Goal: Task Accomplishment & Management: Use online tool/utility

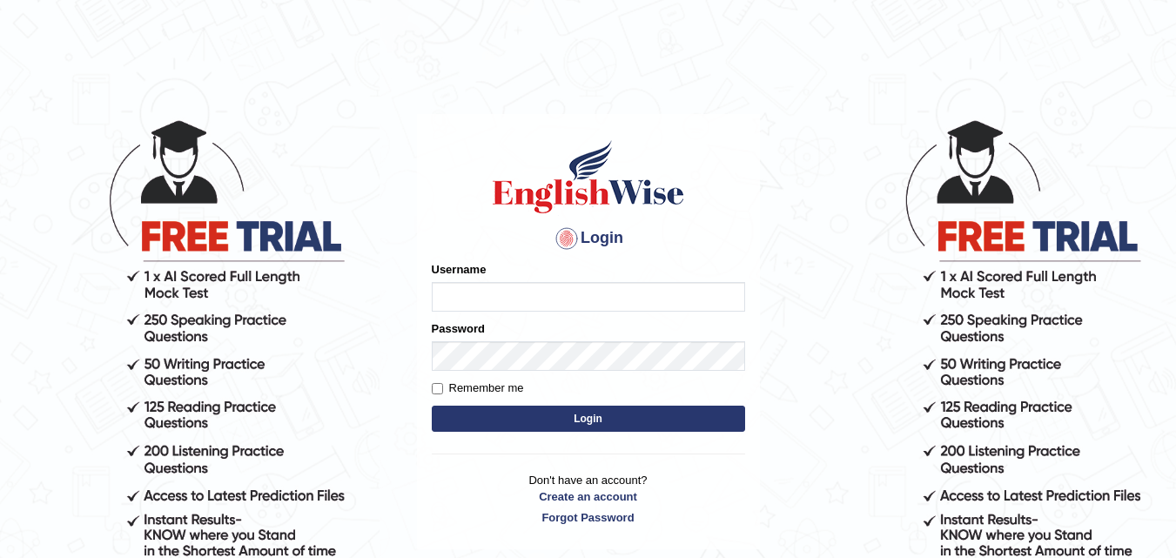
click at [537, 303] on input "Username" at bounding box center [588, 297] width 313 height 30
type input "Edu_hub"
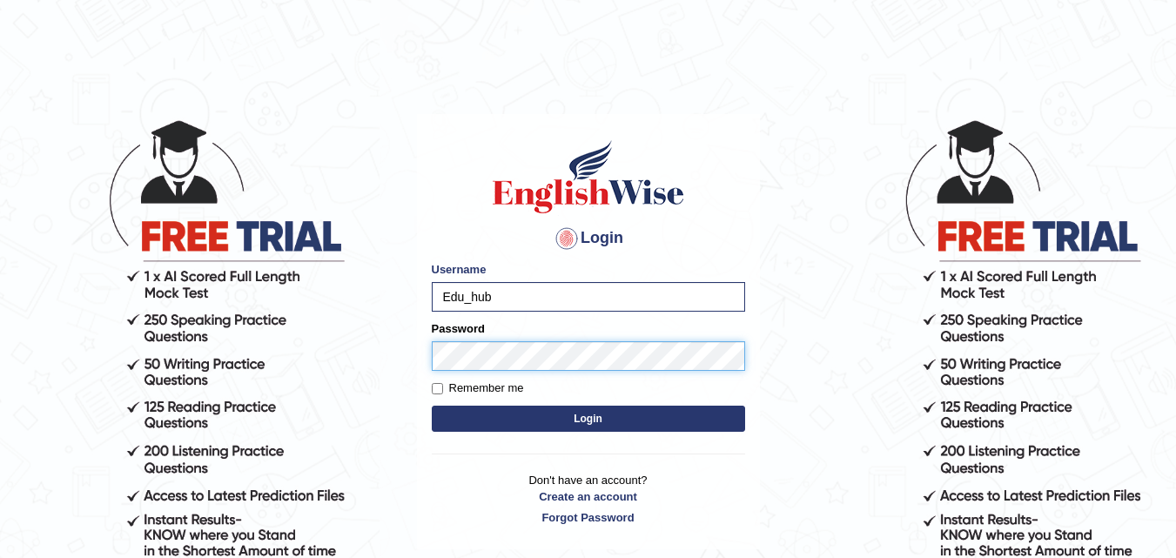
click at [432, 406] on button "Login" at bounding box center [588, 419] width 313 height 26
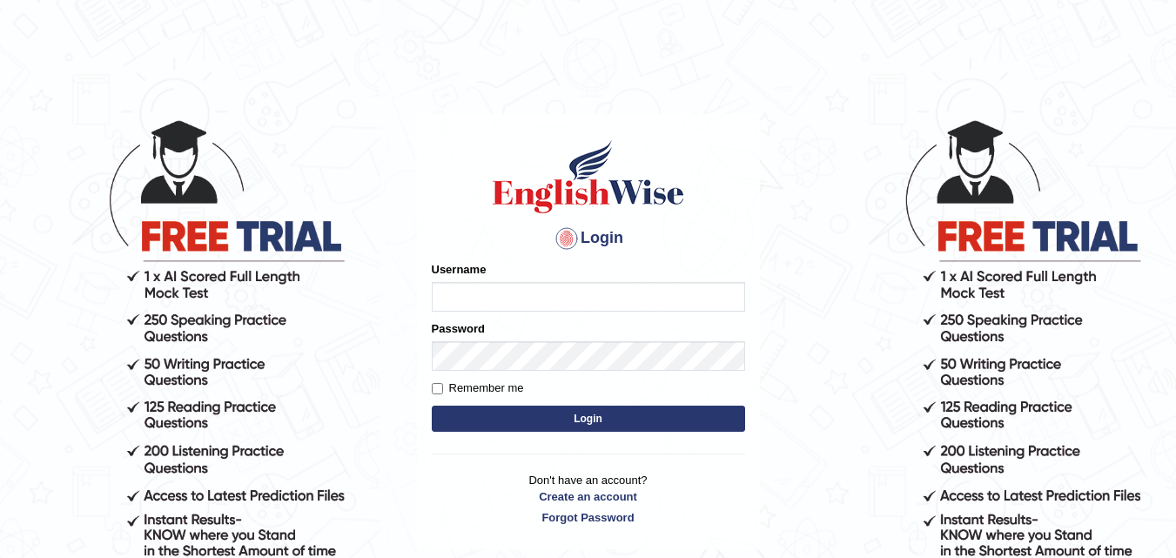
click at [544, 292] on input "Username" at bounding box center [588, 297] width 313 height 30
type input "Edu_hub"
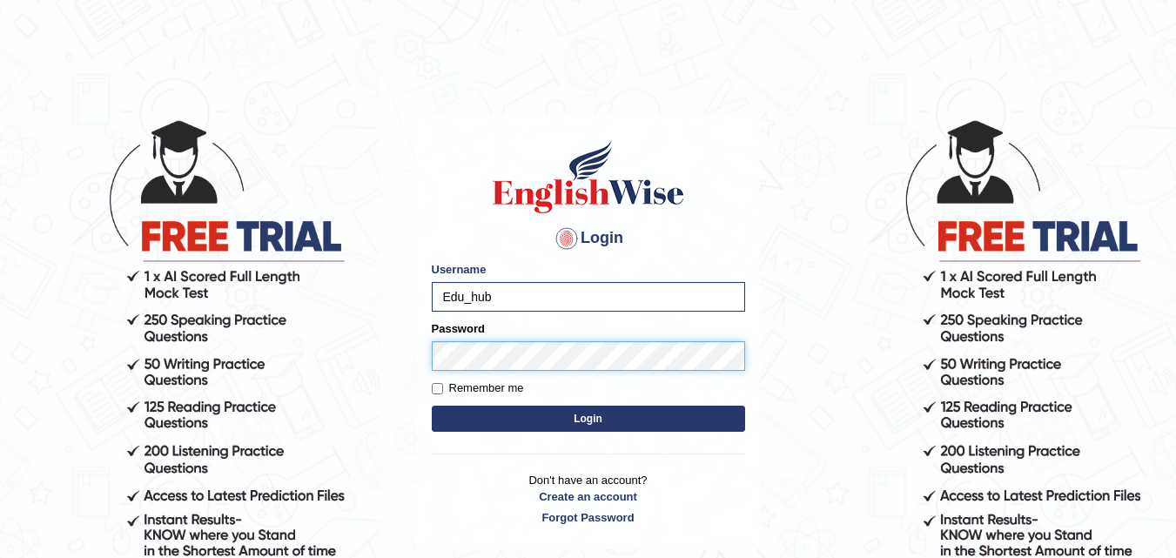
click at [432, 406] on button "Login" at bounding box center [588, 419] width 313 height 26
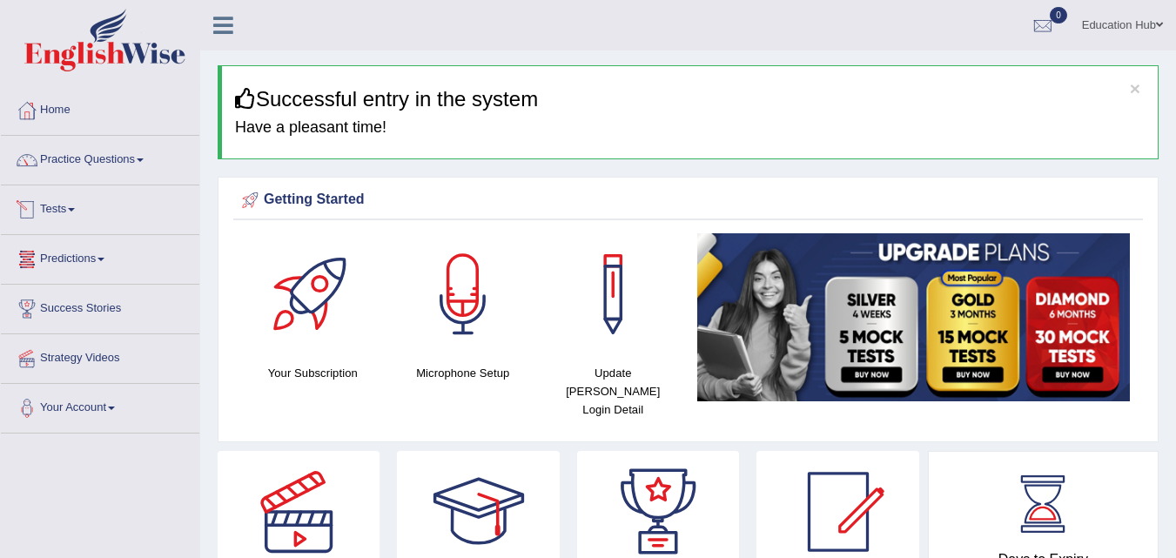
click at [112, 192] on link "Tests" at bounding box center [100, 207] width 198 height 44
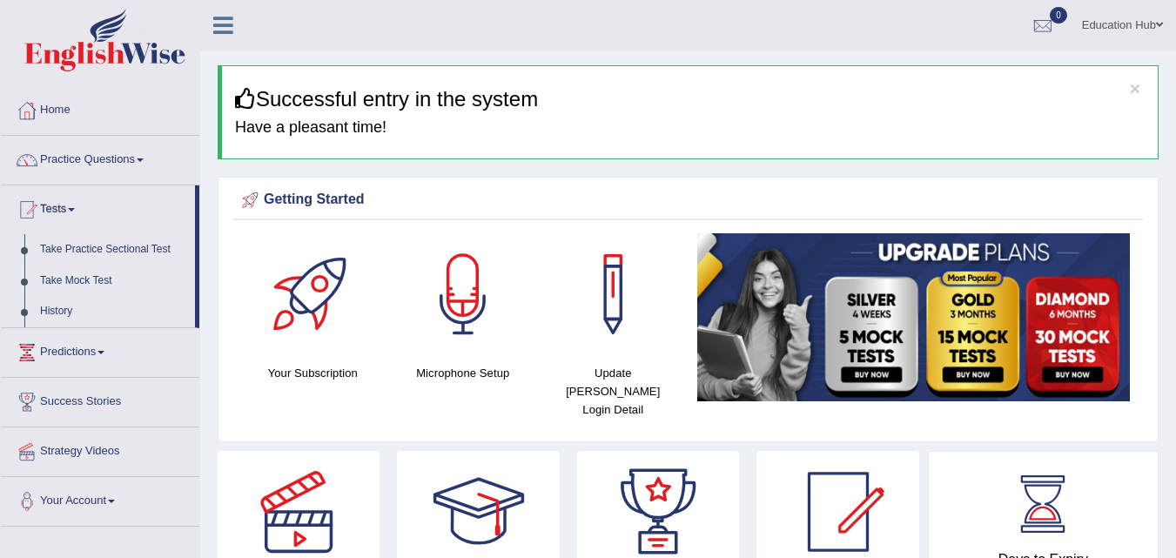
click at [84, 279] on link "Take Mock Test" at bounding box center [113, 280] width 163 height 31
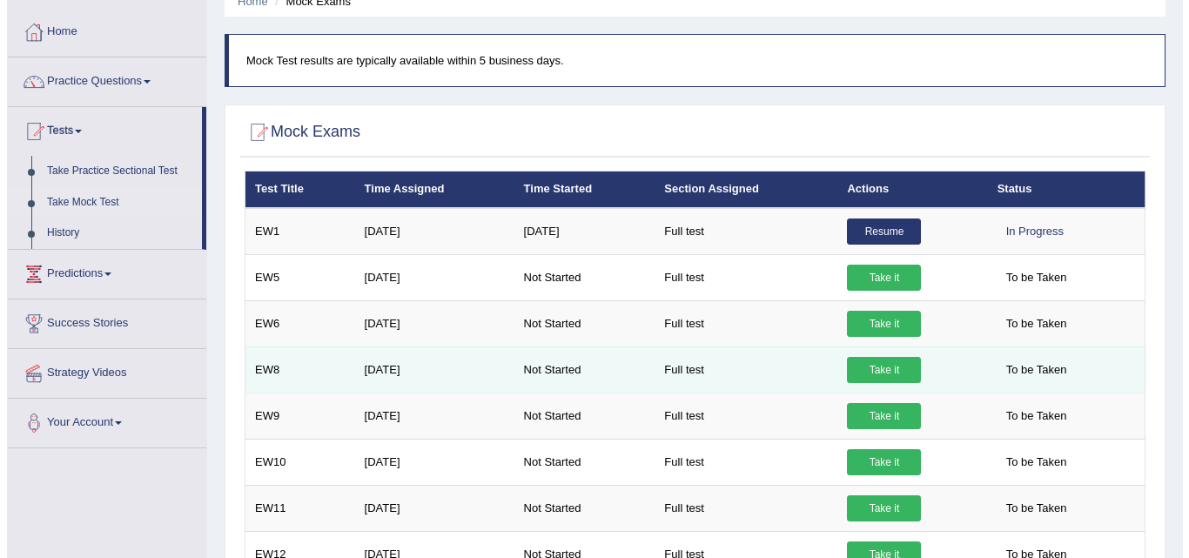
scroll to position [174, 0]
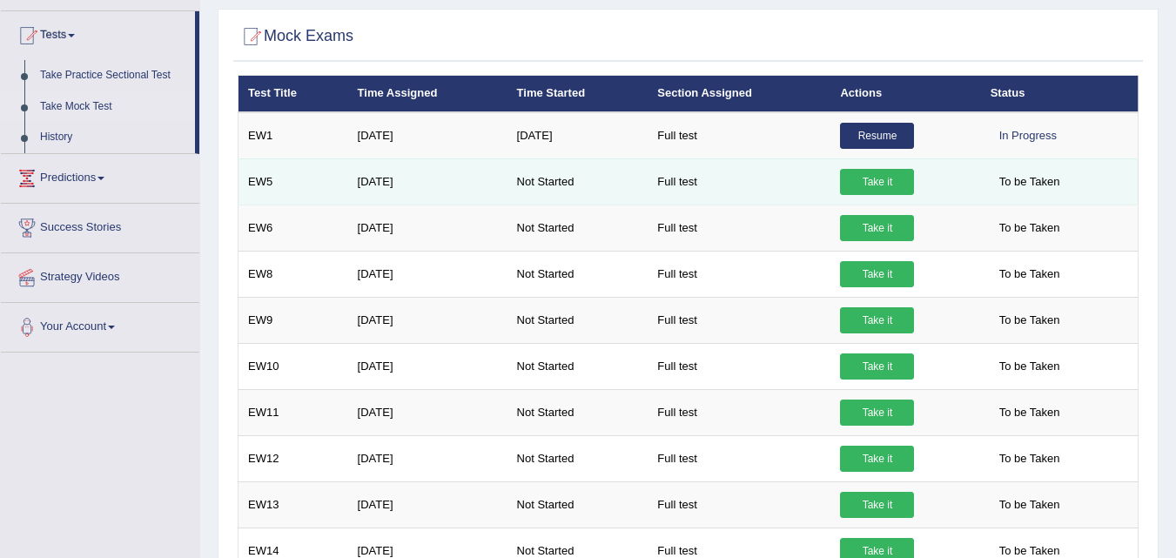
click at [863, 171] on link "Take it" at bounding box center [877, 182] width 74 height 26
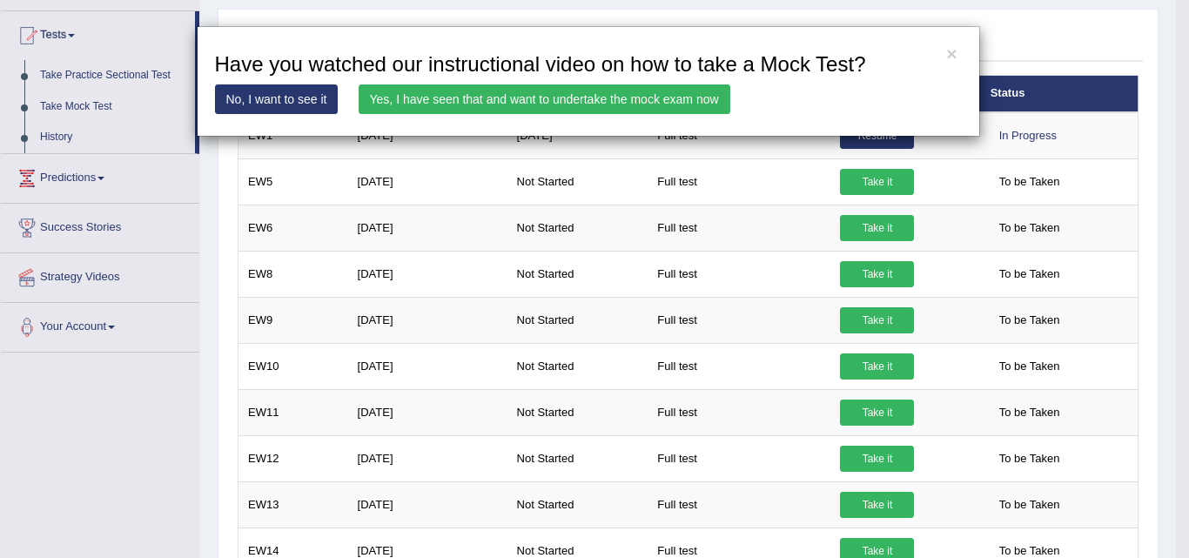
click at [532, 93] on link "Yes, I have seen that and want to undertake the mock exam now" at bounding box center [545, 99] width 372 height 30
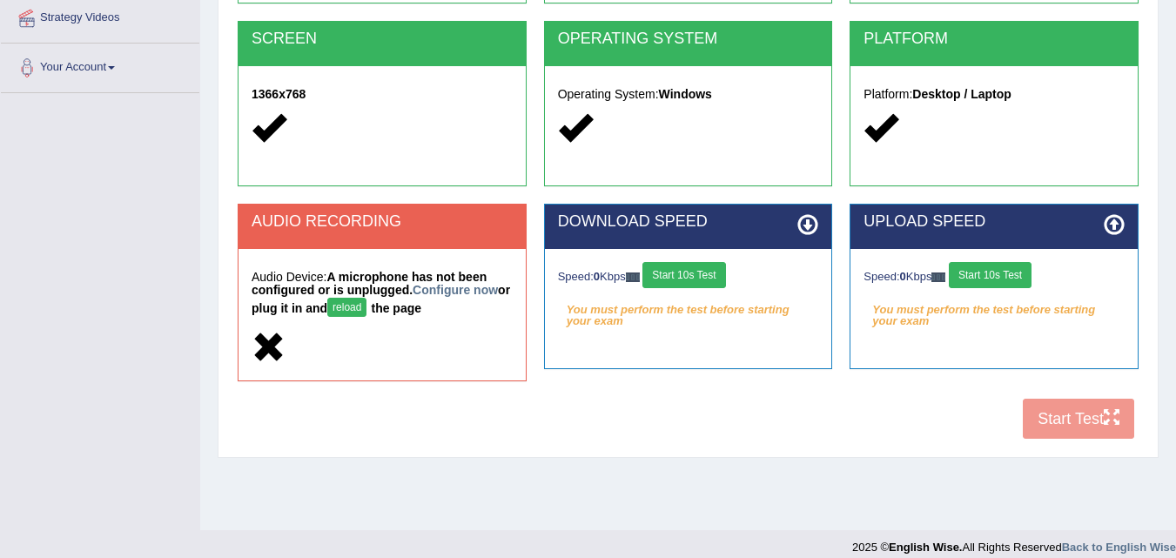
scroll to position [348, 0]
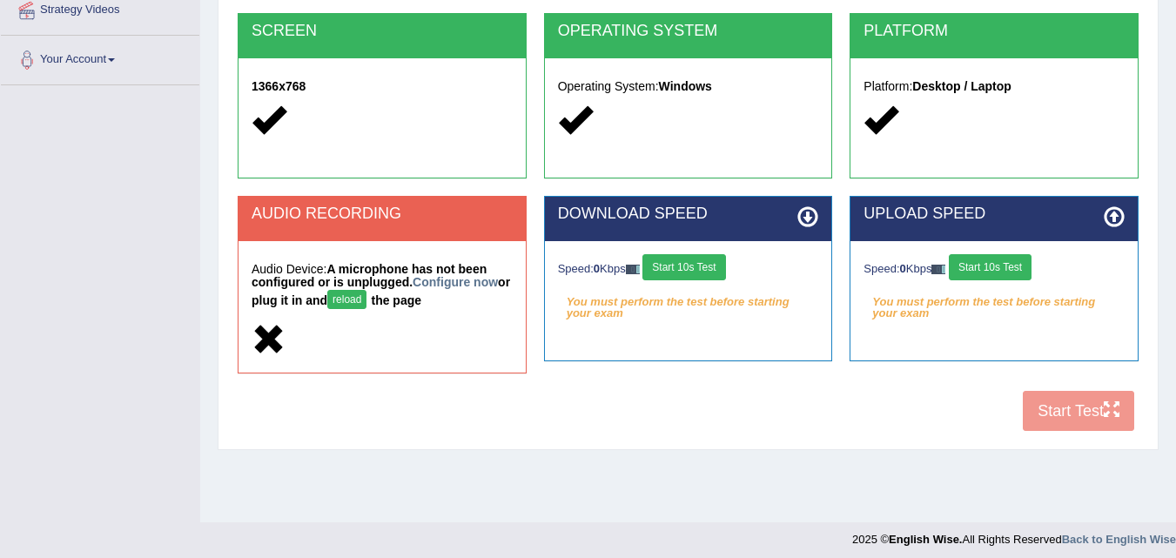
drag, startPoint x: 544, startPoint y: 92, endPoint x: 554, endPoint y: 6, distance: 86.8
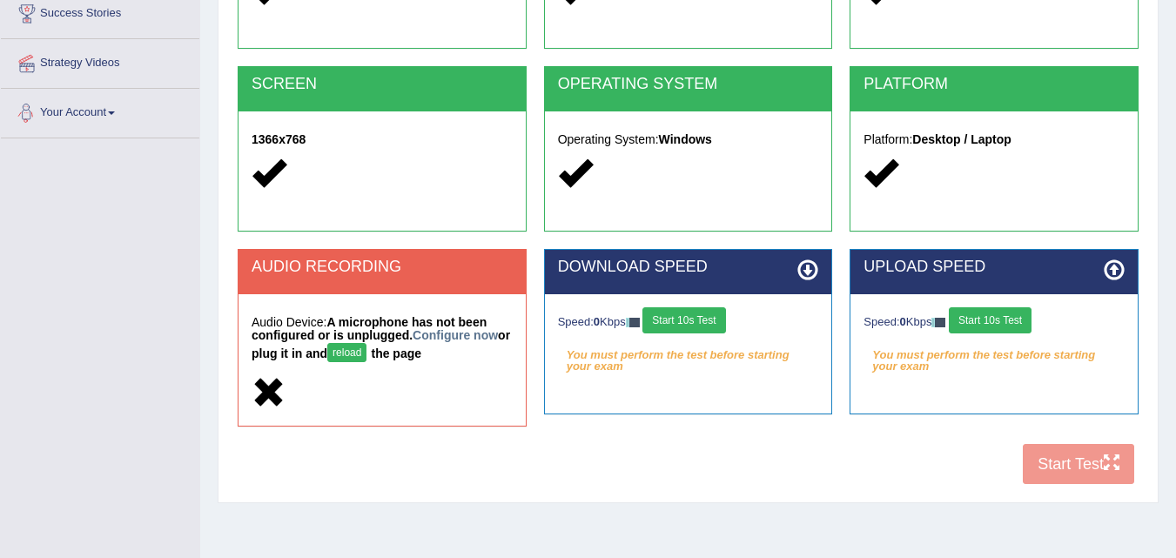
scroll to position [356, 0]
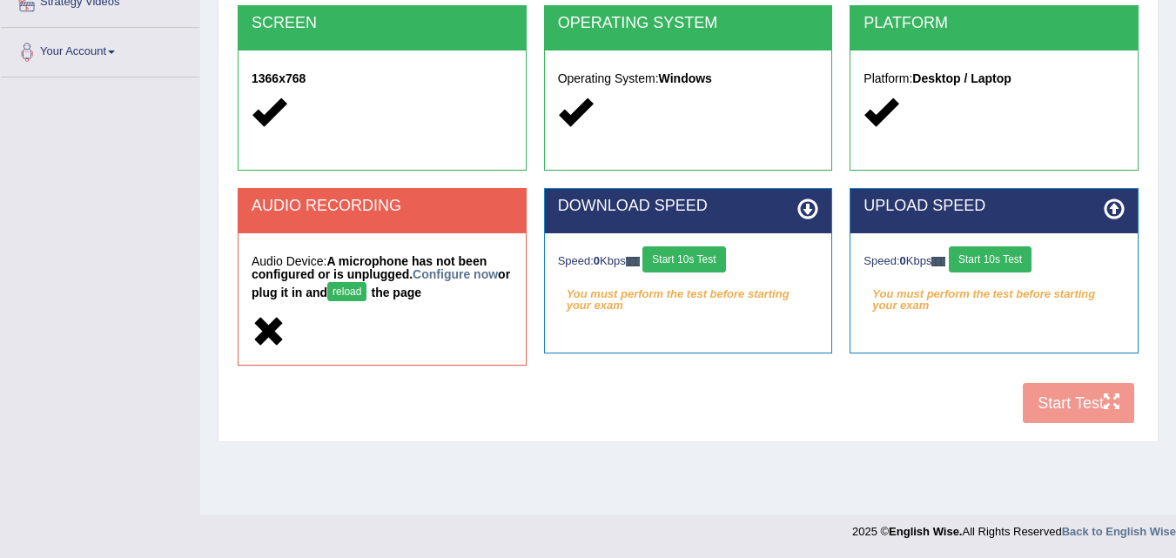
click at [366, 292] on button "reload" at bounding box center [346, 291] width 39 height 19
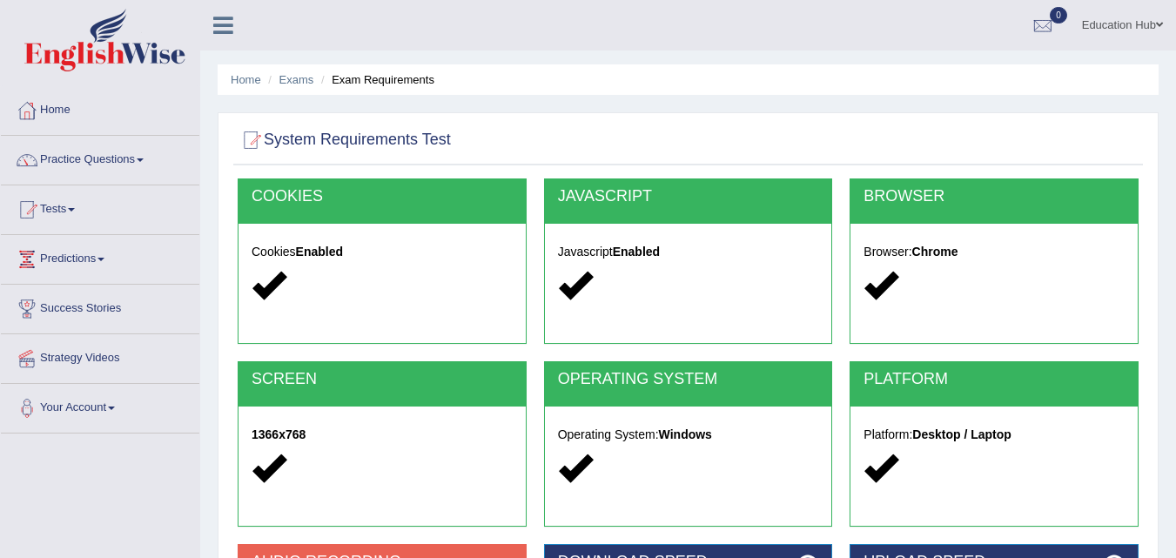
scroll to position [356, 0]
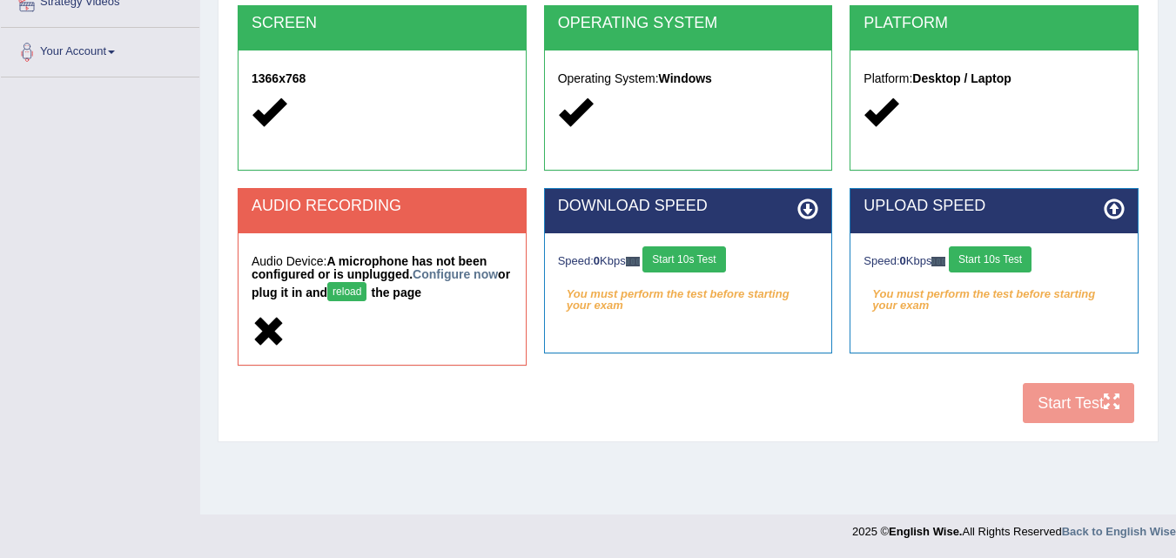
click at [454, 282] on h5 "Audio Device: A microphone has not been configured or is unplugged. Configure n…" at bounding box center [382, 280] width 261 height 50
click at [708, 260] on button "Start 10s Test" at bounding box center [683, 259] width 83 height 26
click at [1007, 257] on button "Start 10s Test" at bounding box center [990, 259] width 83 height 26
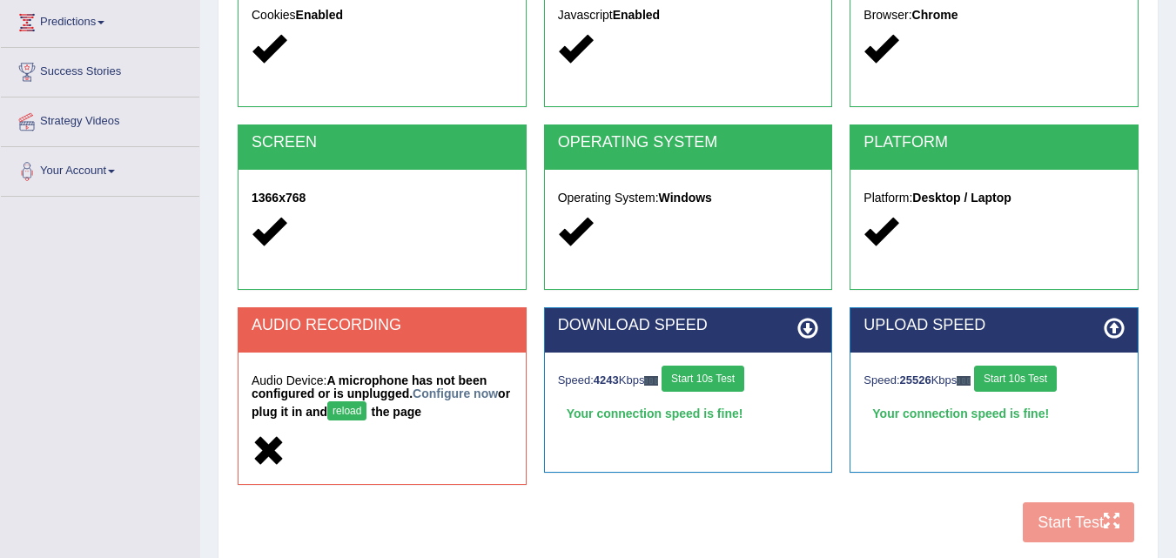
scroll to position [356, 0]
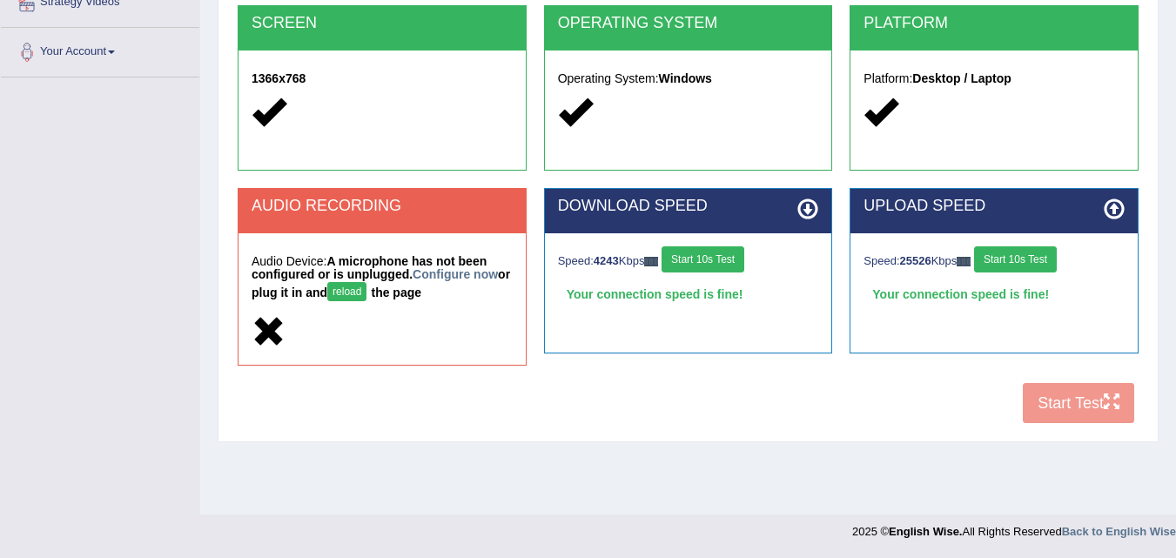
click at [366, 292] on button "reload" at bounding box center [346, 291] width 39 height 19
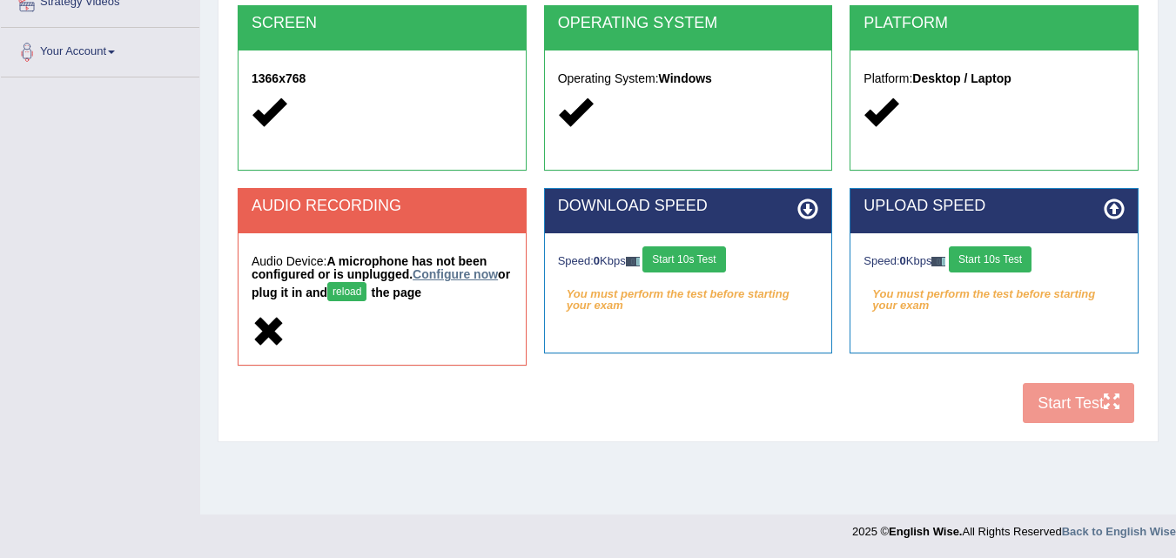
scroll to position [356, 0]
click at [460, 272] on link "Configure now" at bounding box center [455, 274] width 85 height 14
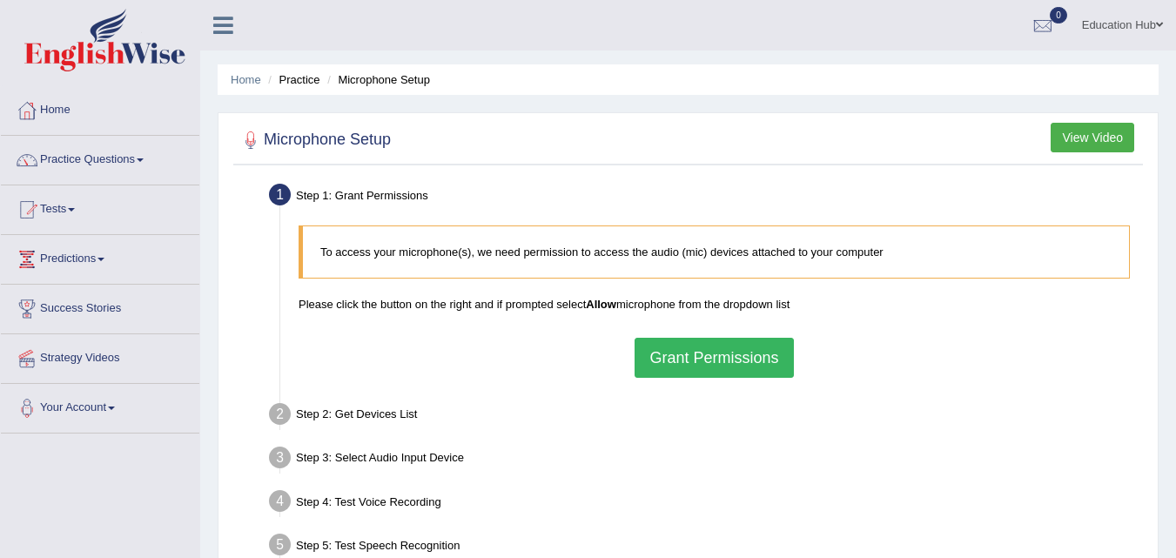
click at [708, 357] on button "Grant Permissions" at bounding box center [713, 358] width 158 height 40
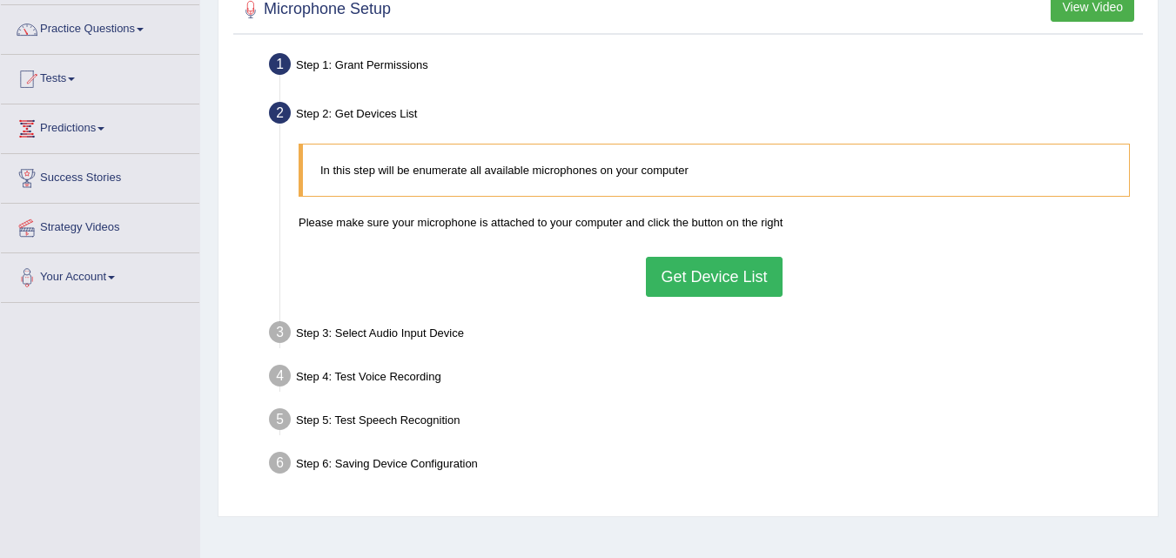
scroll to position [174, 0]
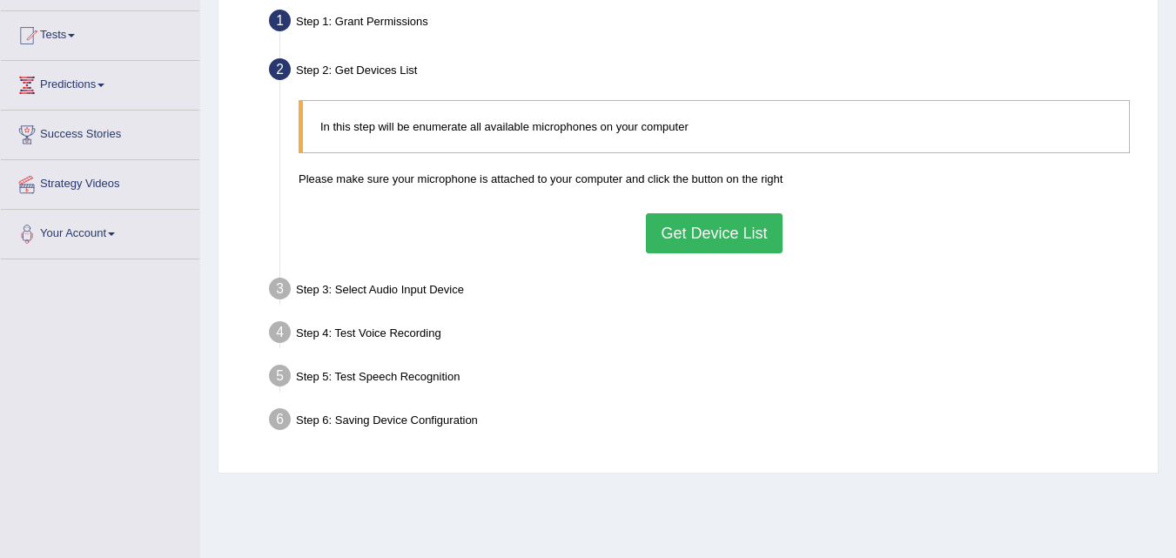
click at [703, 244] on button "Get Device List" at bounding box center [714, 233] width 136 height 40
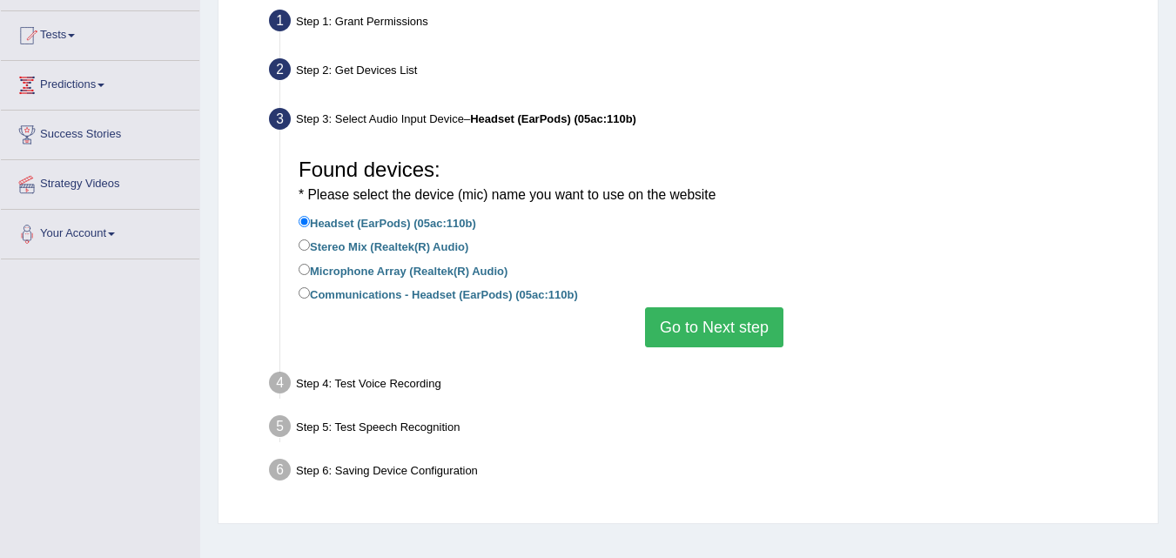
click at [685, 339] on button "Go to Next step" at bounding box center [714, 327] width 138 height 40
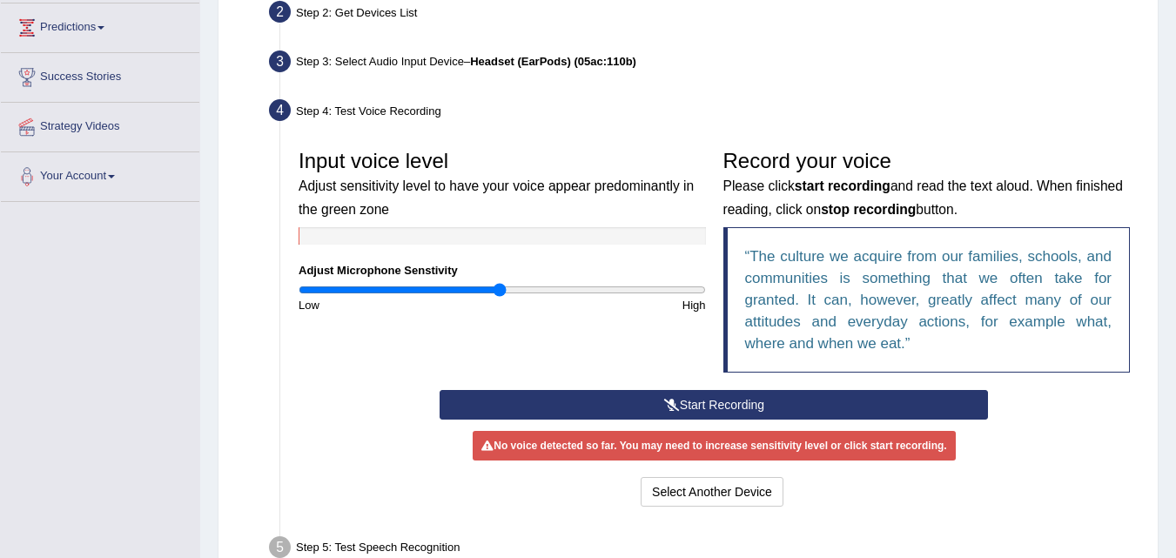
scroll to position [261, 0]
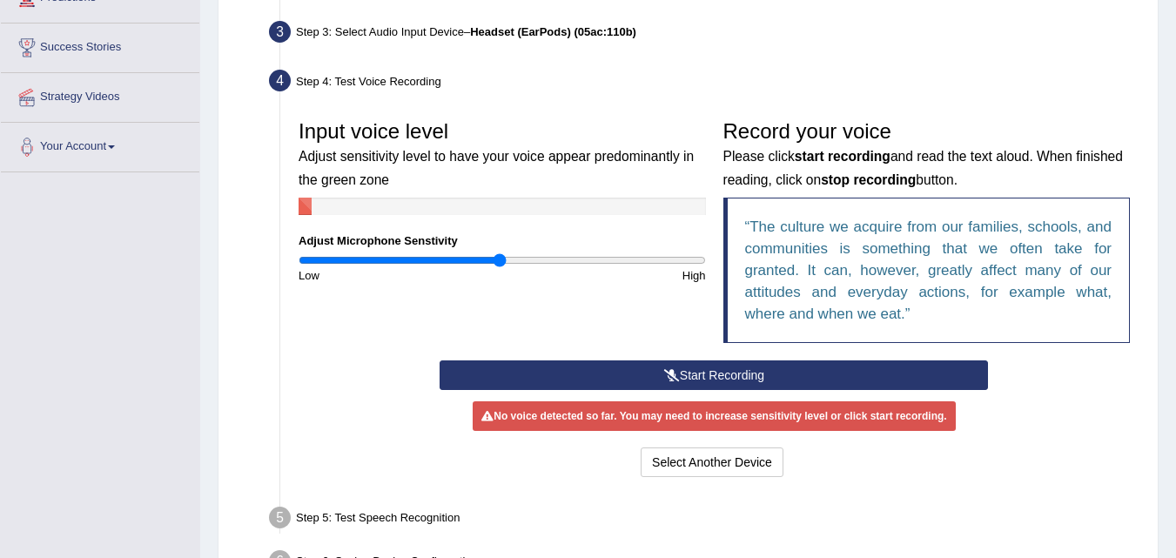
click at [802, 377] on button "Start Recording" at bounding box center [714, 375] width 548 height 30
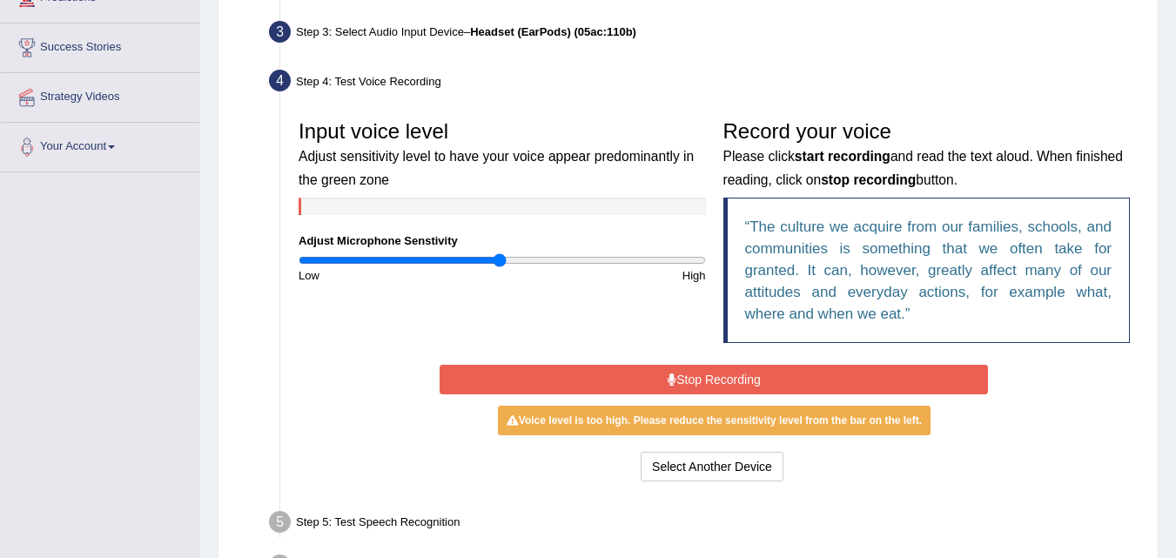
click at [648, 373] on button "Stop Recording" at bounding box center [714, 380] width 548 height 30
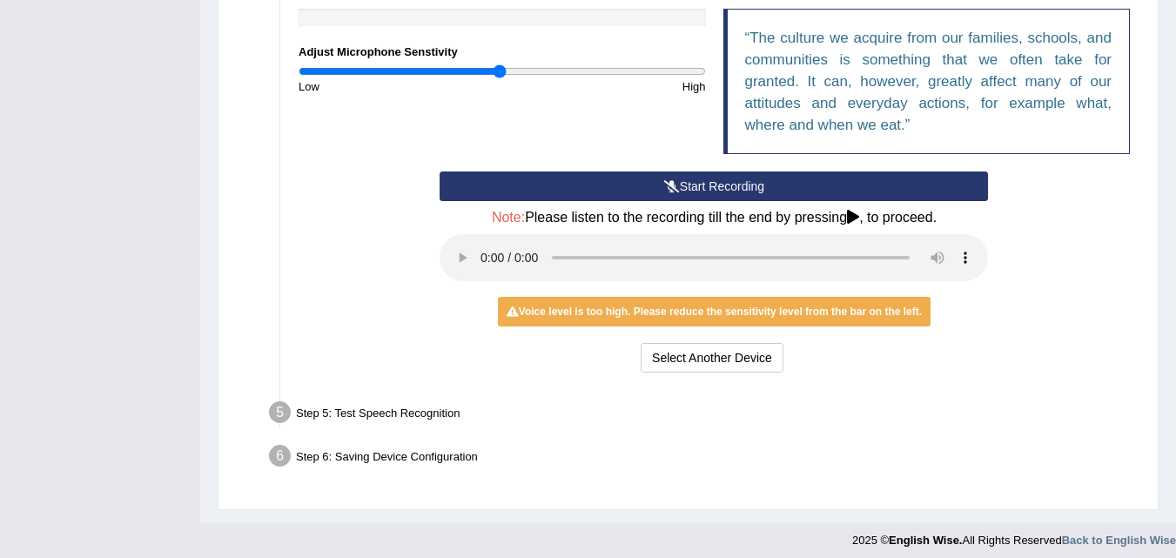
scroll to position [459, 0]
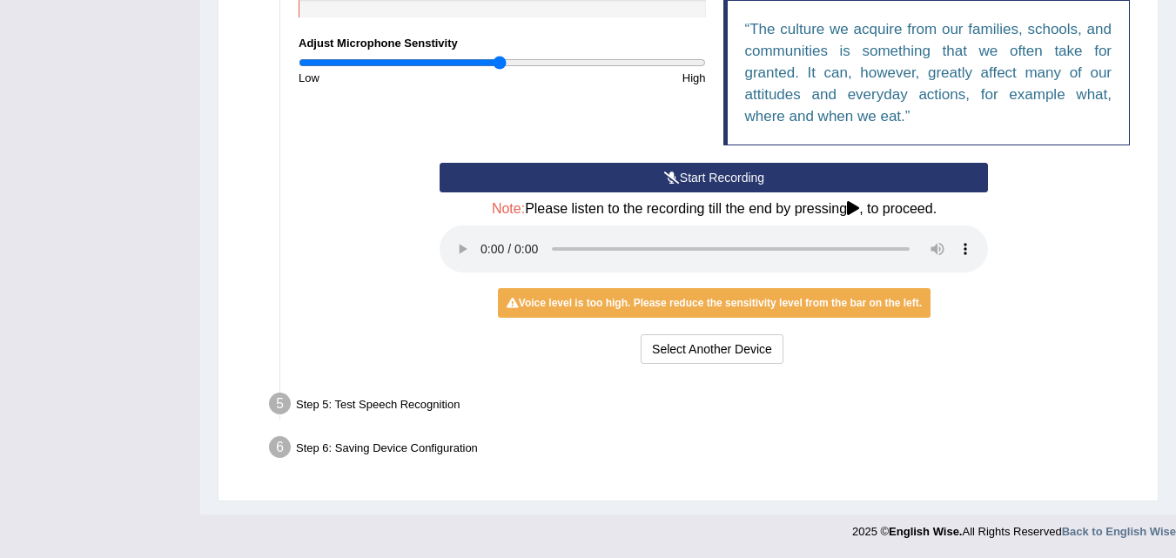
drag, startPoint x: 842, startPoint y: 299, endPoint x: 840, endPoint y: 310, distance: 10.6
click at [842, 301] on div "Voice level is too high. Please reduce the sensitivity level from the bar on th…" at bounding box center [714, 303] width 433 height 30
click at [829, 285] on div "Start Recording Stop Recording Note: Please listen to the recording till the en…" at bounding box center [714, 265] width 566 height 205
click at [829, 286] on div "Start Recording Stop Recording Note: Please listen to the recording till the en…" at bounding box center [714, 265] width 566 height 205
click at [829, 288] on div "Voice level is too high. Please reduce the sensitivity level from the bar on th…" at bounding box center [714, 303] width 433 height 30
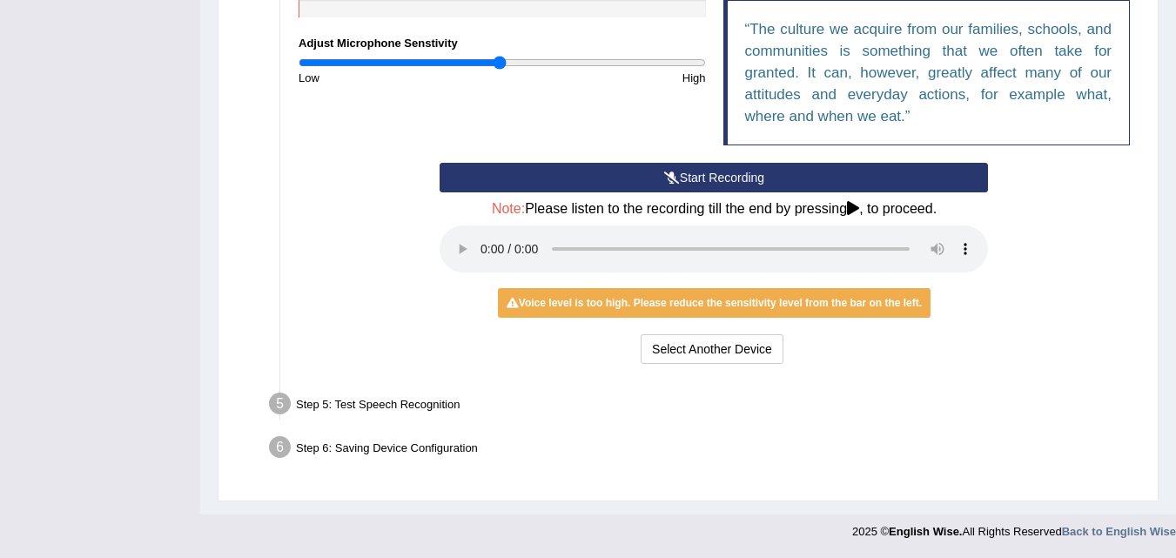
click at [829, 292] on div "Voice level is too high. Please reduce the sensitivity level from the bar on th…" at bounding box center [714, 303] width 433 height 30
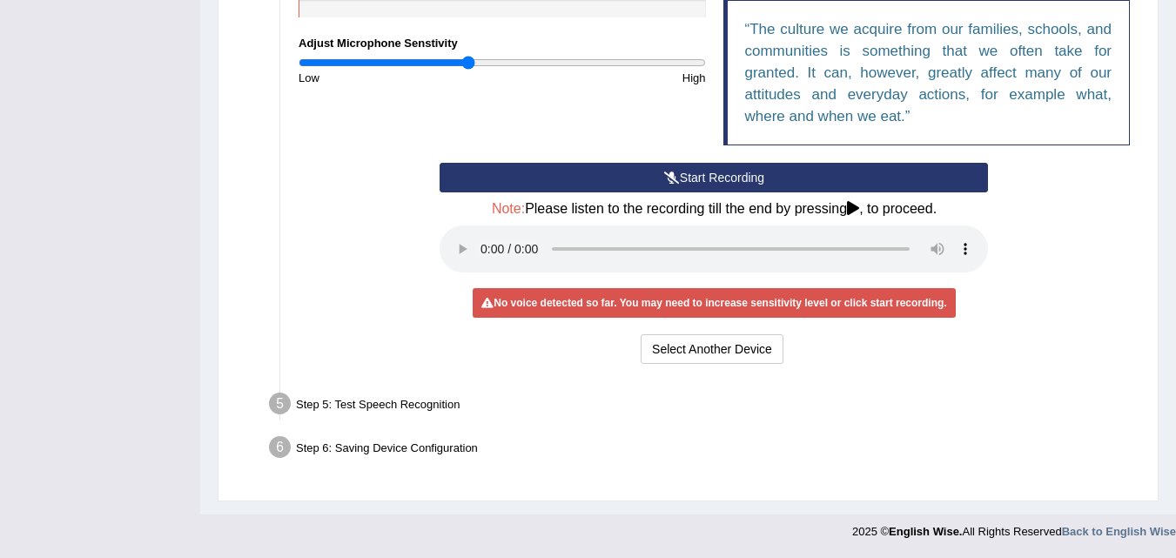
drag, startPoint x: 492, startPoint y: 62, endPoint x: 467, endPoint y: 64, distance: 24.4
click at [467, 64] on input "range" at bounding box center [502, 63] width 407 height 14
drag, startPoint x: 479, startPoint y: 61, endPoint x: 602, endPoint y: 75, distance: 124.4
click at [602, 70] on input "range" at bounding box center [502, 63] width 407 height 14
click at [766, 173] on button "Start Recording" at bounding box center [714, 178] width 548 height 30
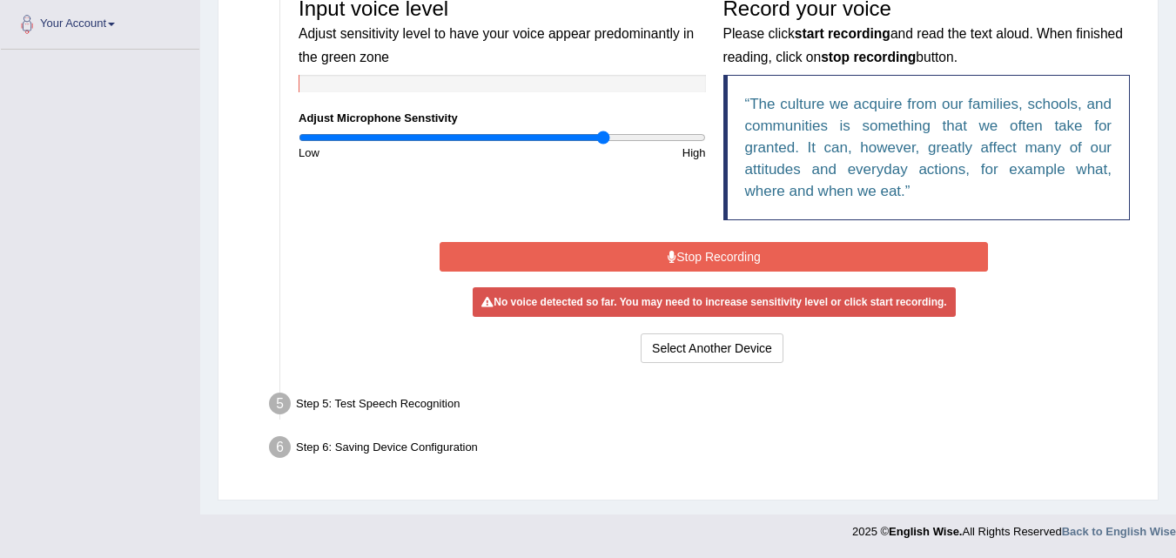
scroll to position [379, 0]
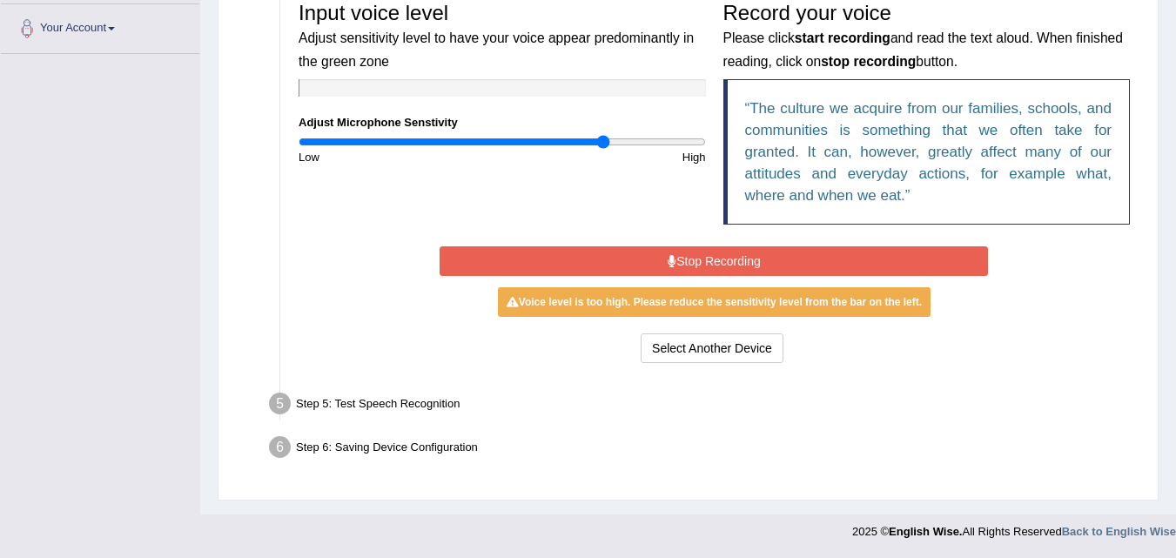
click at [695, 265] on button "Stop Recording" at bounding box center [714, 261] width 548 height 30
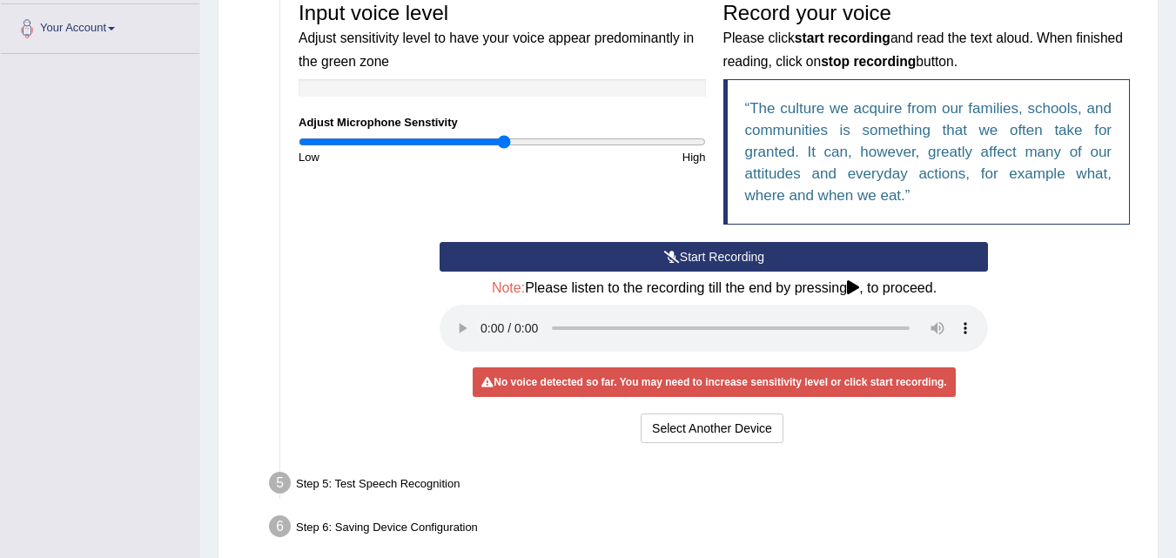
drag, startPoint x: 601, startPoint y: 144, endPoint x: 503, endPoint y: 157, distance: 98.2
click at [503, 149] on input "range" at bounding box center [502, 142] width 407 height 14
drag, startPoint x: 506, startPoint y: 140, endPoint x: 551, endPoint y: 144, distance: 45.5
type input "1.26"
click at [551, 144] on input "range" at bounding box center [502, 142] width 407 height 14
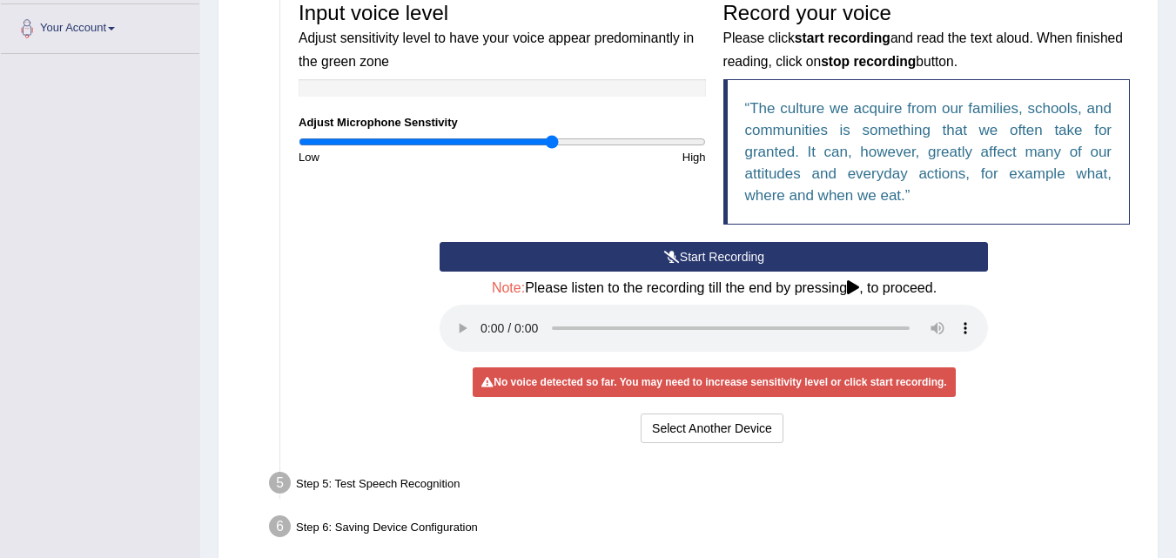
click at [563, 173] on div "Input voice level Adjust sensitivity level to have your voice appear predominan…" at bounding box center [714, 117] width 849 height 249
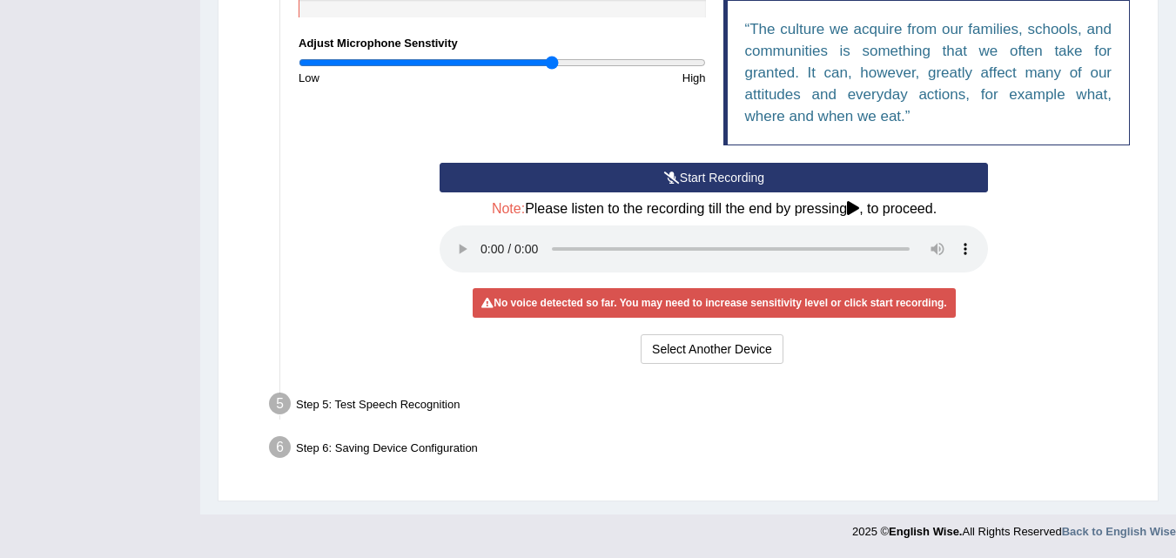
drag, startPoint x: 345, startPoint y: 419, endPoint x: 350, endPoint y: 408, distance: 11.7
click at [348, 412] on div "Step 5: Test Speech Recognition" at bounding box center [705, 406] width 889 height 38
click at [351, 408] on div "Step 5: Test Speech Recognition" at bounding box center [705, 406] width 889 height 38
click at [352, 408] on div "Step 5: Test Speech Recognition" at bounding box center [705, 406] width 889 height 38
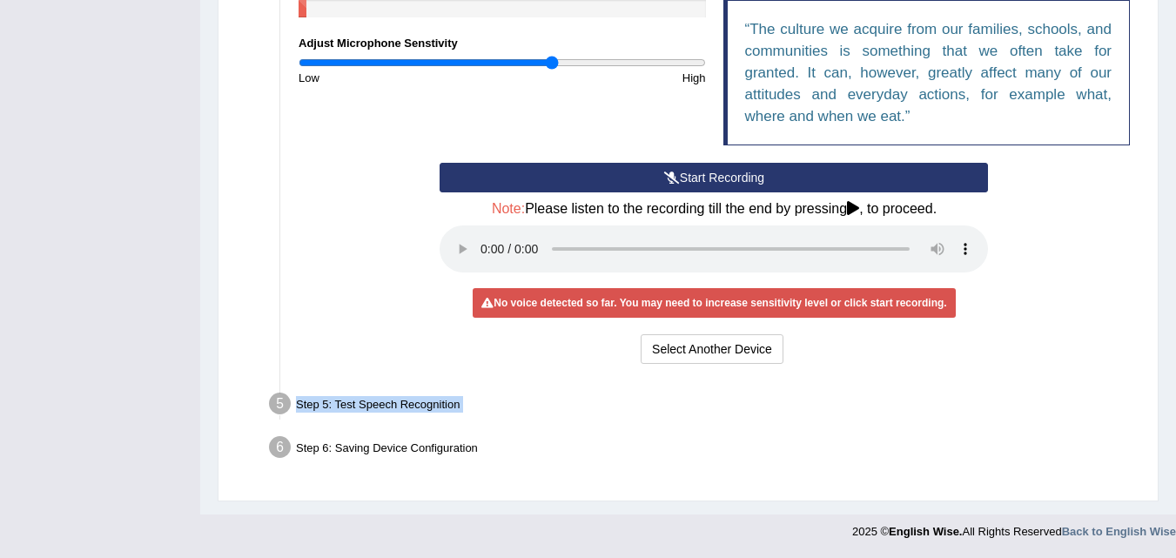
click at [352, 408] on div "Step 5: Test Speech Recognition" at bounding box center [705, 406] width 889 height 38
drag, startPoint x: 352, startPoint y: 408, endPoint x: 690, endPoint y: 290, distance: 358.7
click at [352, 407] on div "Step 5: Test Speech Recognition" at bounding box center [705, 406] width 889 height 38
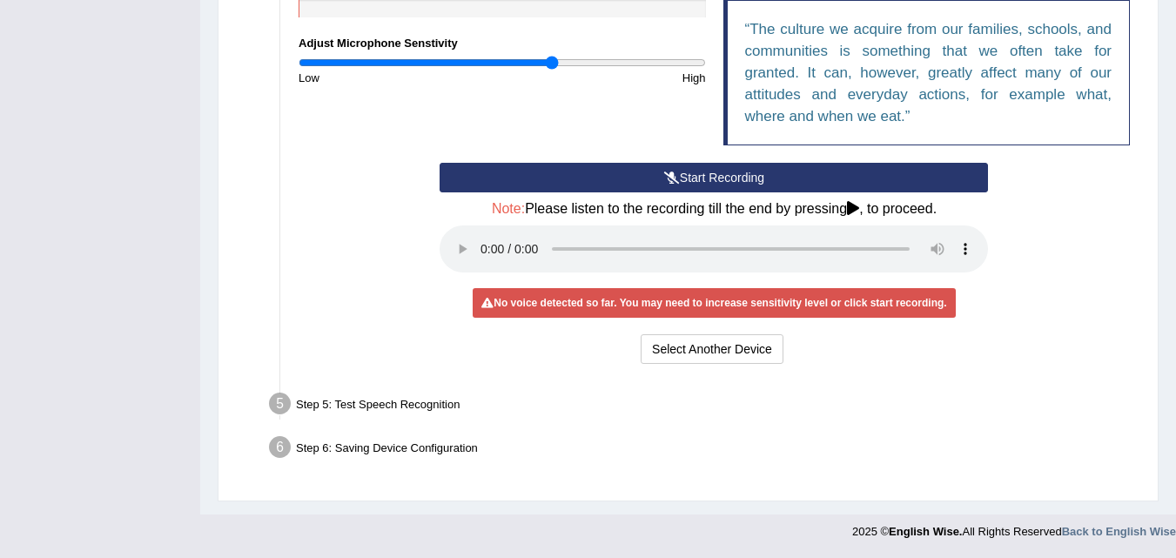
click at [863, 134] on blockquote "The culture we acquire from our families, schools, and communities is something…" at bounding box center [926, 72] width 407 height 145
click at [726, 347] on button "Select Another Device" at bounding box center [712, 349] width 143 height 30
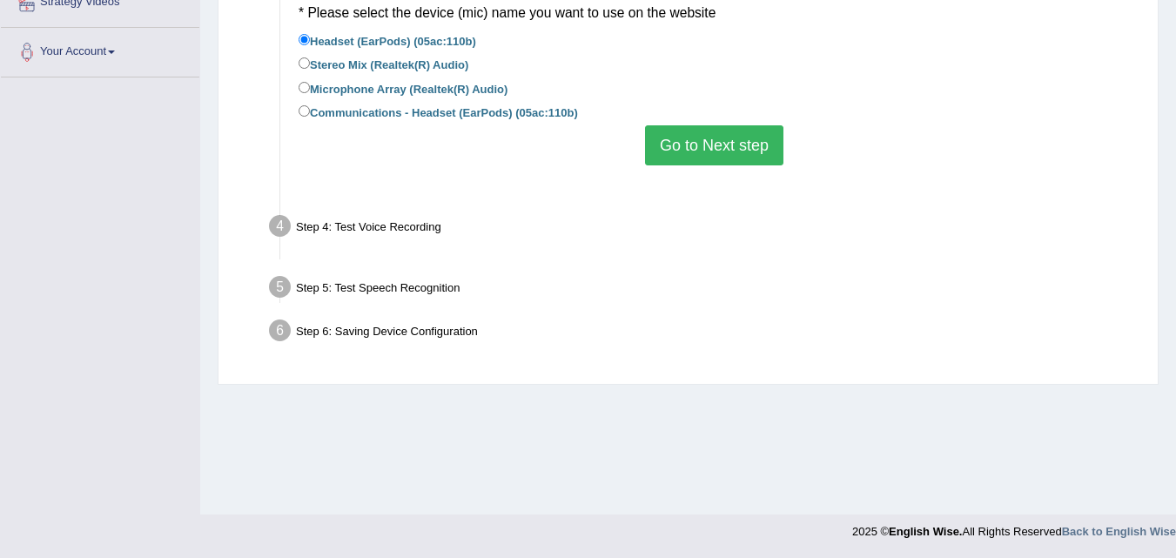
scroll to position [356, 0]
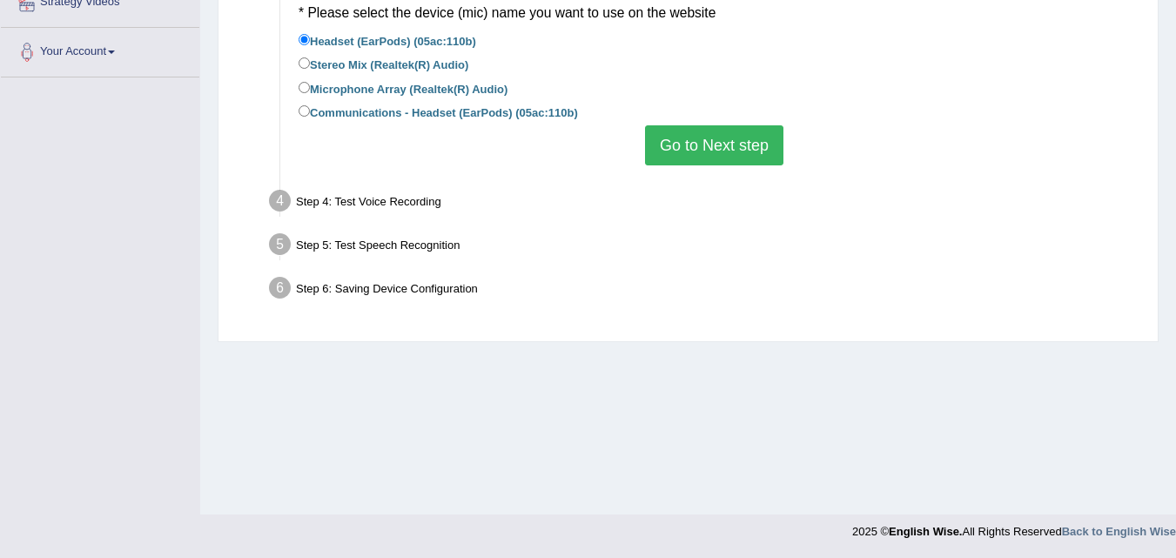
click at [727, 151] on button "Go to Next step" at bounding box center [714, 145] width 138 height 40
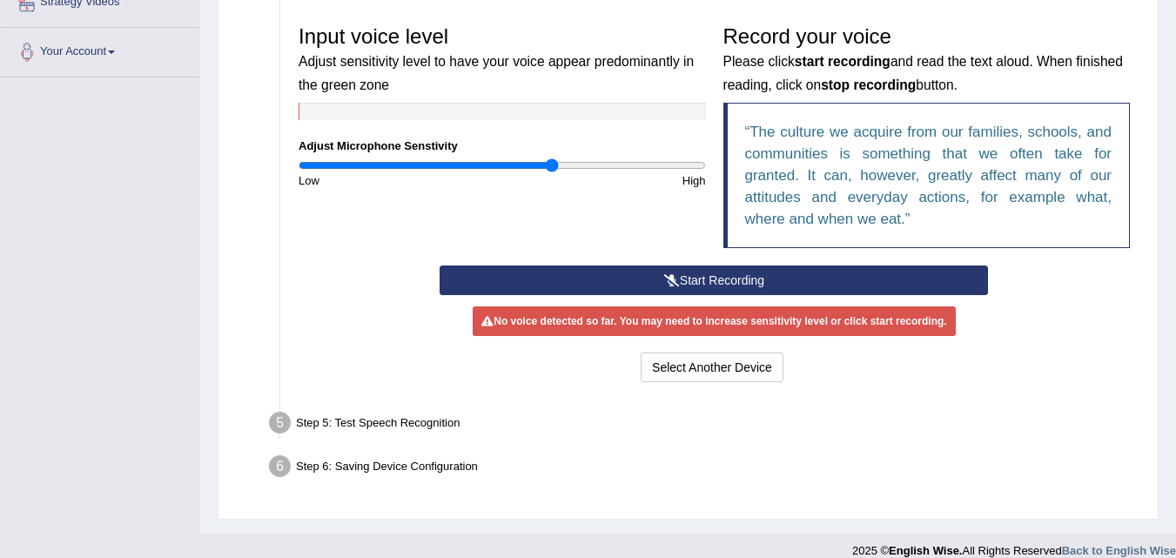
click at [658, 279] on button "Start Recording" at bounding box center [714, 280] width 548 height 30
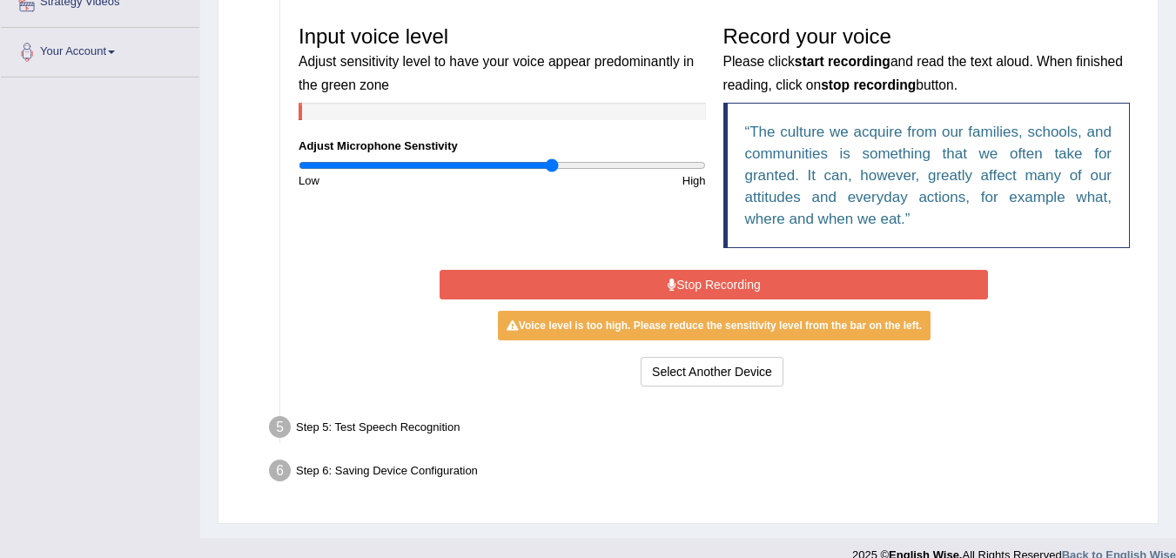
click at [658, 278] on button "Stop Recording" at bounding box center [714, 285] width 548 height 30
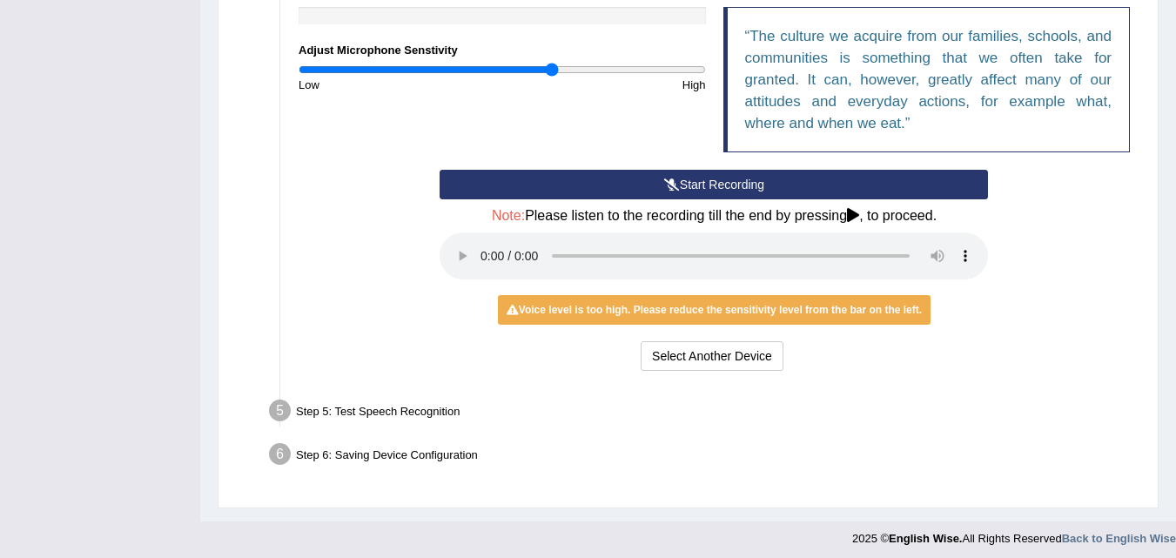
scroll to position [459, 0]
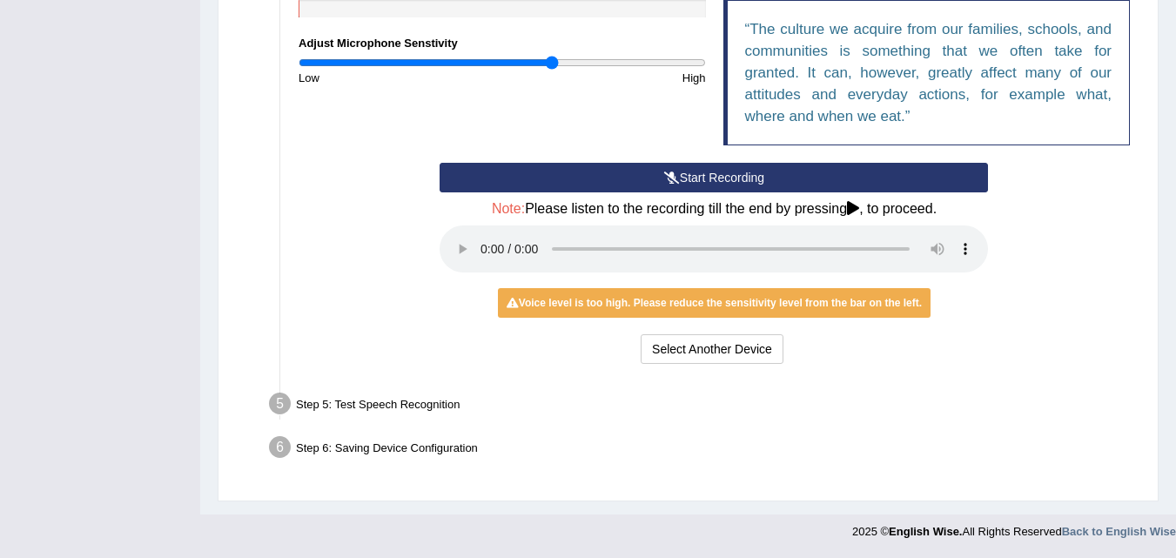
click at [977, 379] on ul "Step 1: Grant Permissions To access your microphone(s), we need permission to a…" at bounding box center [688, 94] width 901 height 749
click at [977, 378] on ul "Step 1: Grant Permissions To access your microphone(s), we need permission to a…" at bounding box center [688, 94] width 901 height 749
click at [977, 374] on ul "Step 1: Grant Permissions To access your microphone(s), we need permission to a…" at bounding box center [688, 94] width 901 height 749
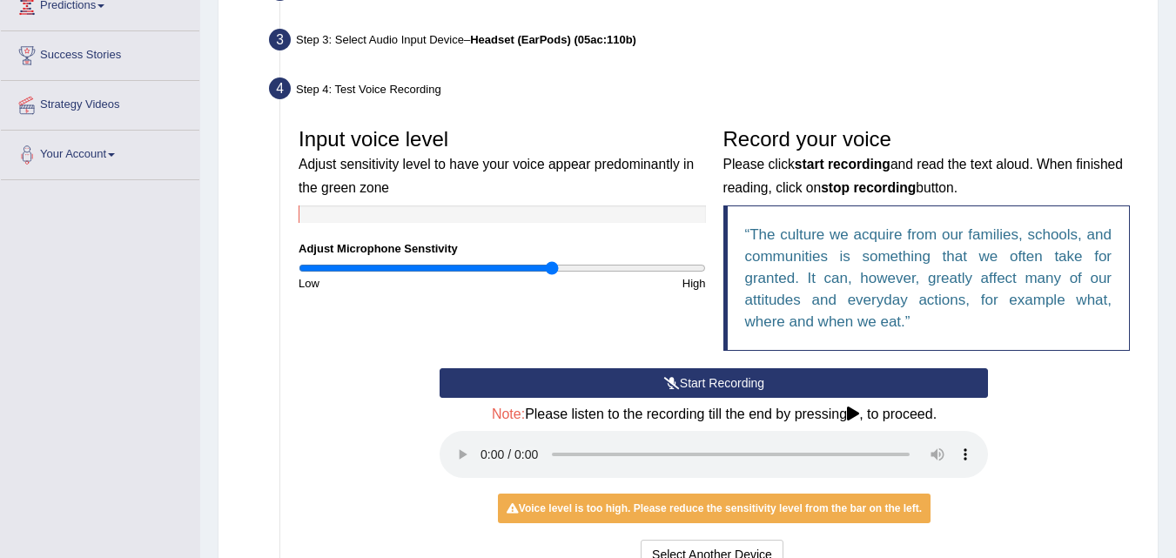
scroll to position [285, 0]
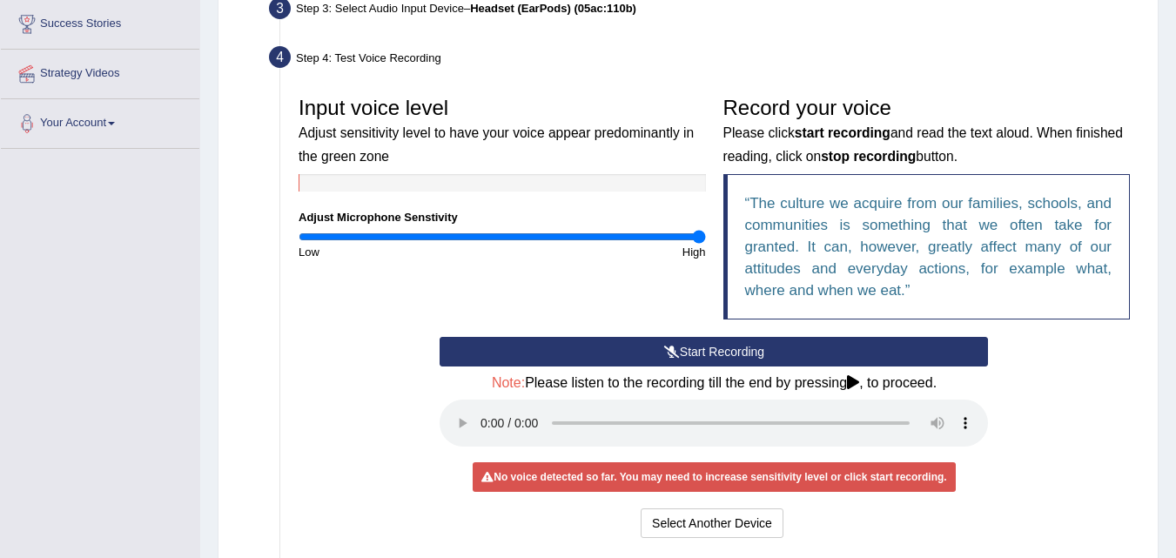
drag, startPoint x: 562, startPoint y: 235, endPoint x: 863, endPoint y: 195, distance: 303.8
type input "2"
click at [706, 230] on input "range" at bounding box center [502, 237] width 407 height 14
